Goal: Task Accomplishment & Management: Complete application form

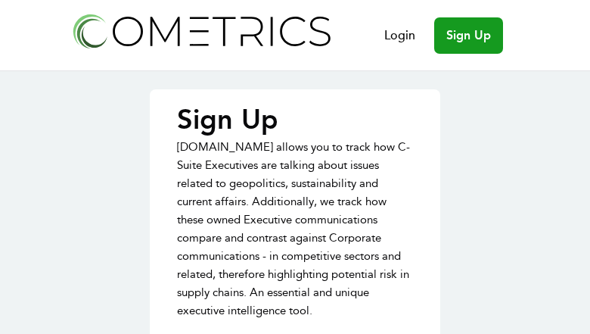
type input "PjebexDG"
type input "eTgLyNYvf"
type input "avasiliades@romeoville.org"
